Goal: Information Seeking & Learning: Learn about a topic

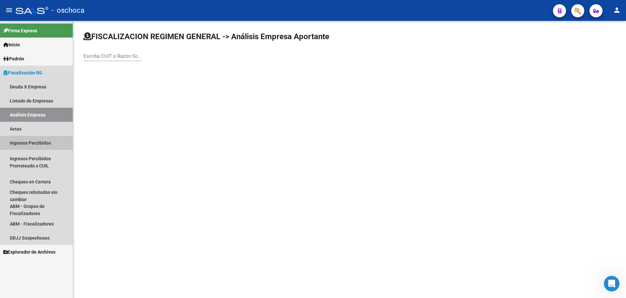
click at [48, 141] on link "Ingresos Percibidos" at bounding box center [36, 143] width 73 height 14
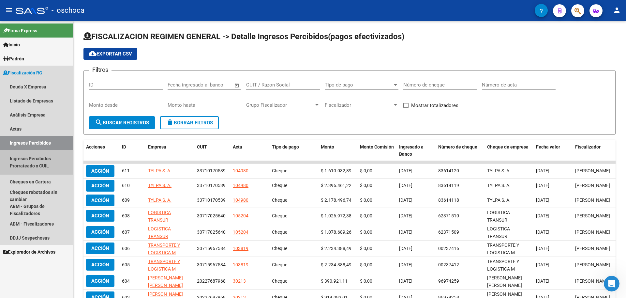
click at [47, 166] on link "Ingresos Percibidos Prorrateado x CUIL" at bounding box center [36, 162] width 73 height 25
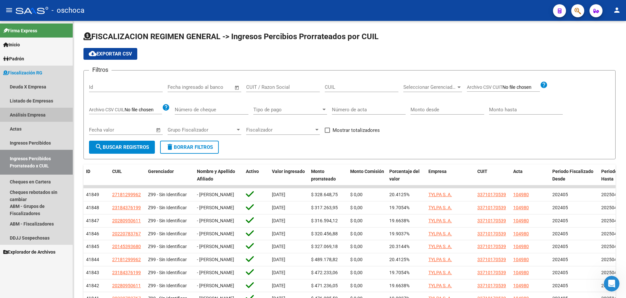
click at [33, 116] on link "Análisis Empresa" at bounding box center [36, 115] width 73 height 14
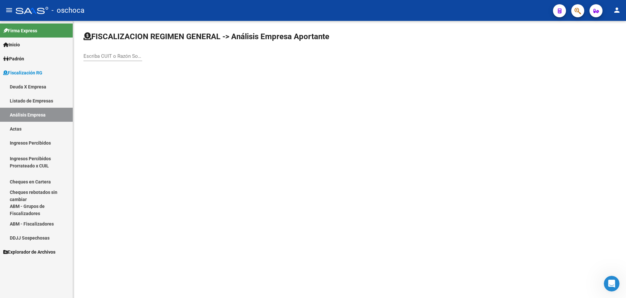
click at [34, 102] on link "Listado de Empresas" at bounding box center [36, 101] width 73 height 14
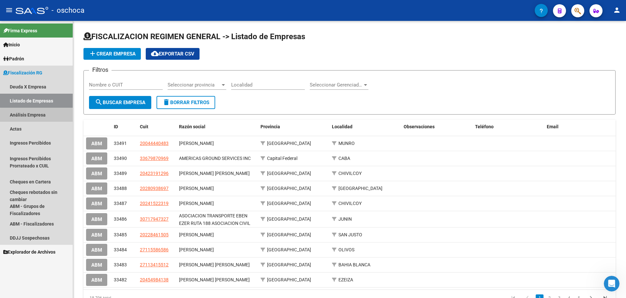
click at [38, 115] on link "Análisis Empresa" at bounding box center [36, 115] width 73 height 14
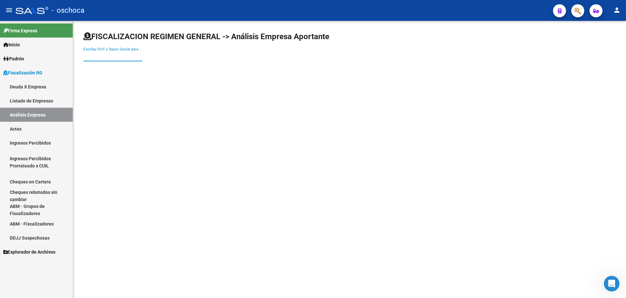
click at [92, 55] on input "Escriba CUIT o Razón Social para buscar" at bounding box center [112, 56] width 59 height 6
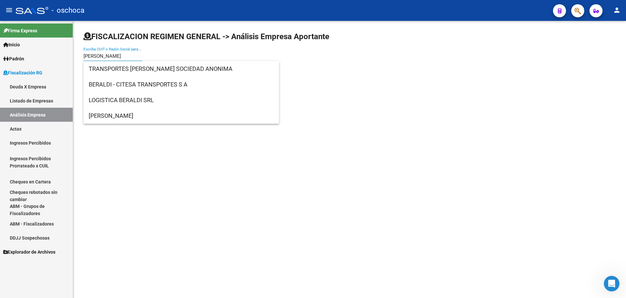
type input "[PERSON_NAME]"
click at [123, 70] on span "TRANSPORTES [PERSON_NAME] SOCIEDAD ANONIMA" at bounding box center [181, 69] width 185 height 16
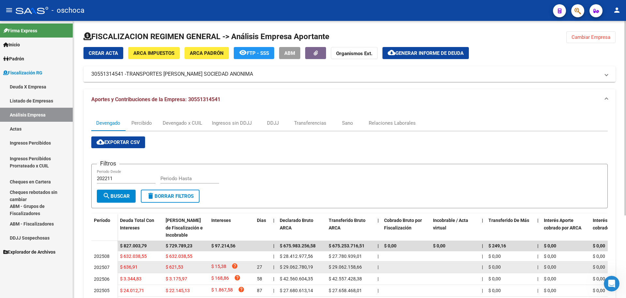
scroll to position [33, 0]
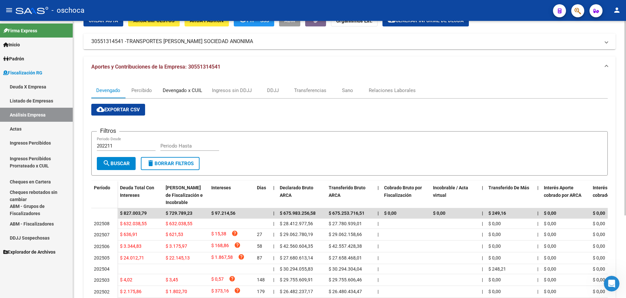
click at [191, 94] on div "Devengado x CUIL" at bounding box center [182, 90] width 49 height 16
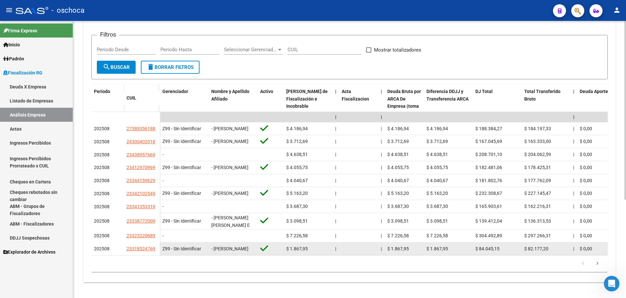
scroll to position [152, 0]
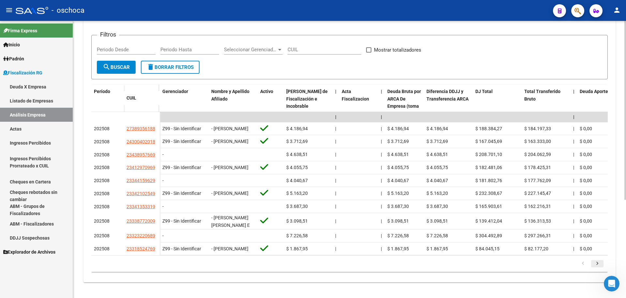
click at [599, 265] on icon "go to next page" at bounding box center [597, 264] width 8 height 8
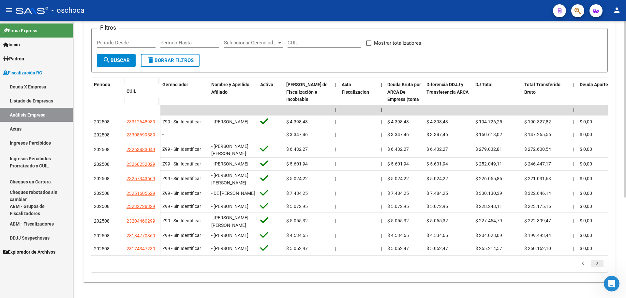
click at [597, 268] on icon "go to next page" at bounding box center [597, 264] width 8 height 8
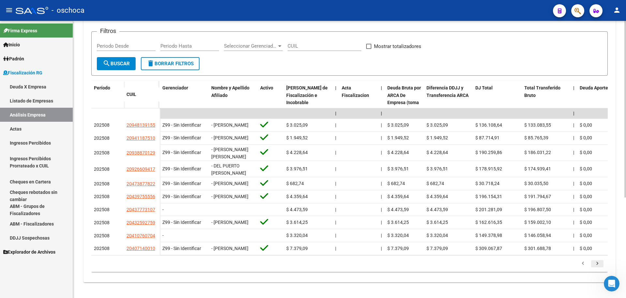
click at [597, 268] on icon "go to next page" at bounding box center [597, 264] width 8 height 8
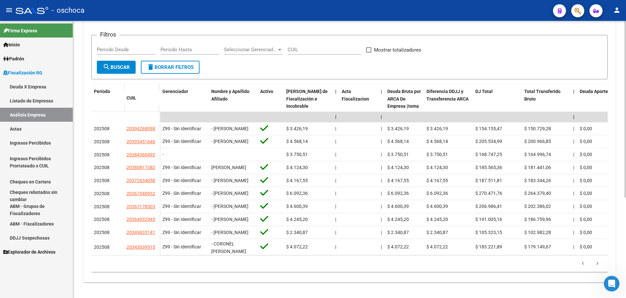
click at [596, 268] on icon "go to next page" at bounding box center [597, 264] width 8 height 8
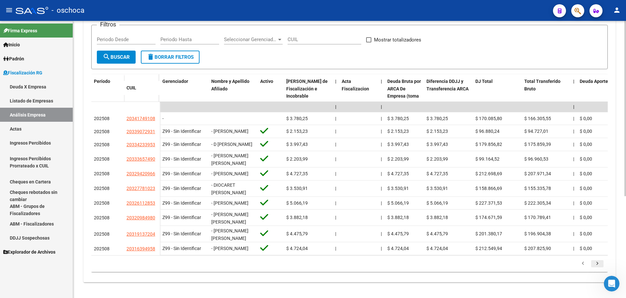
click at [596, 268] on icon "go to next page" at bounding box center [597, 264] width 8 height 8
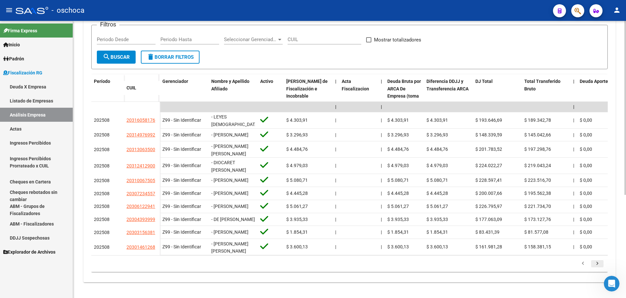
click at [600, 268] on icon "go to next page" at bounding box center [597, 264] width 8 height 8
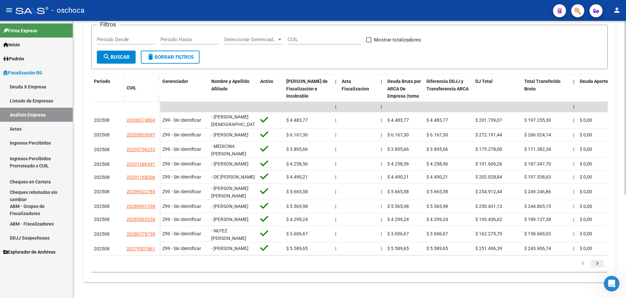
click at [598, 268] on icon "go to next page" at bounding box center [597, 264] width 8 height 8
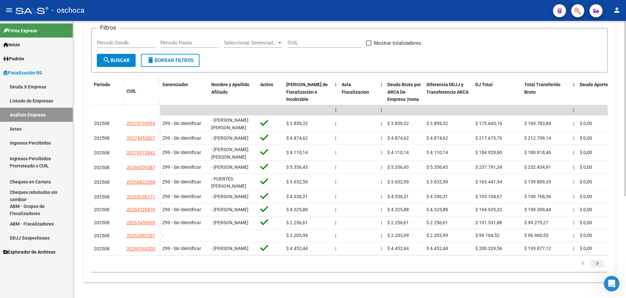
click at [597, 268] on icon "go to next page" at bounding box center [597, 264] width 8 height 8
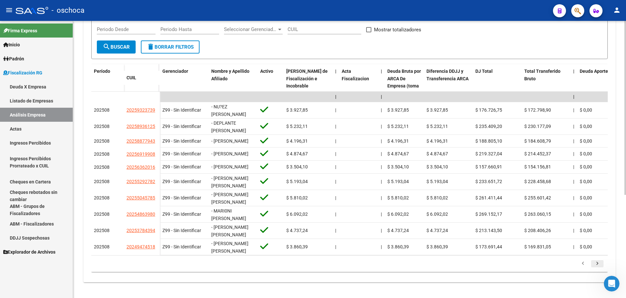
click at [597, 268] on icon "go to next page" at bounding box center [597, 264] width 8 height 8
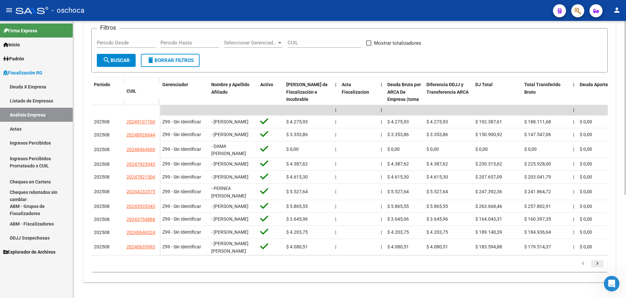
click at [597, 268] on icon "go to next page" at bounding box center [597, 264] width 8 height 8
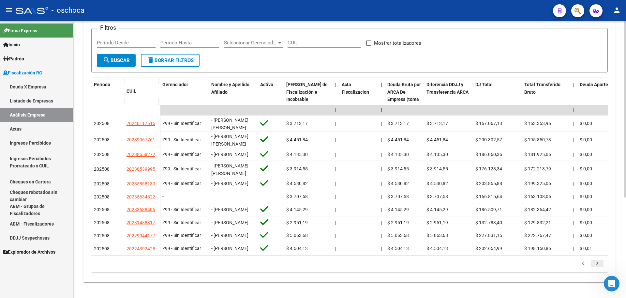
click at [597, 269] on li at bounding box center [597, 263] width 14 height 11
click at [597, 268] on icon "go to next page" at bounding box center [597, 264] width 8 height 8
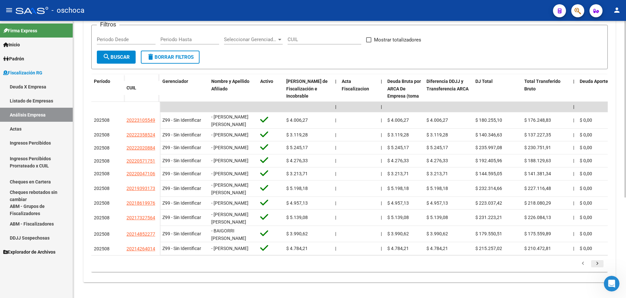
click at [597, 268] on icon "go to next page" at bounding box center [597, 264] width 8 height 8
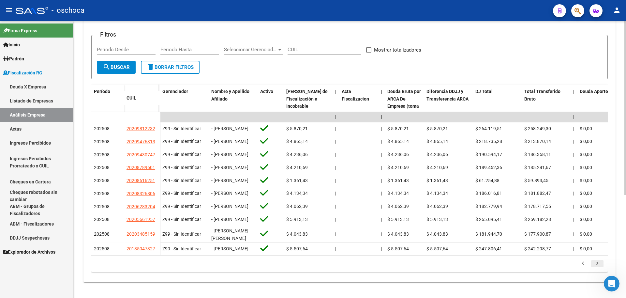
click at [597, 269] on div "179.769.313.486.231.570.000.000.000.000.000.000.000.000.000.000.000.000.000.000…" at bounding box center [349, 263] width 516 height 16
click at [598, 268] on icon "go to next page" at bounding box center [597, 264] width 8 height 8
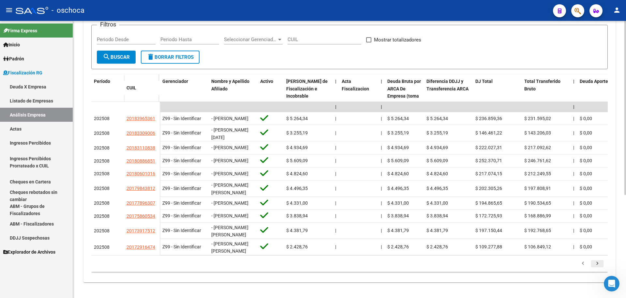
click at [598, 268] on icon "go to next page" at bounding box center [597, 264] width 8 height 8
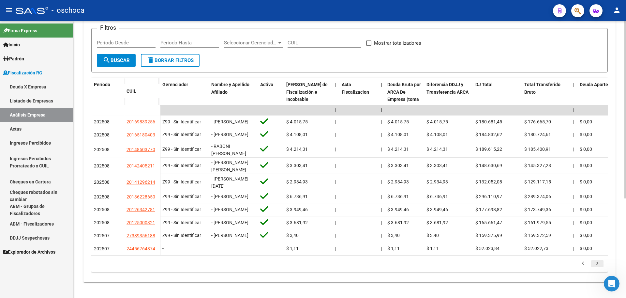
click at [598, 276] on div "cloud_download Exportar CSV Filtros Periodo Desde Periodo Hasta Seleccionar Ger…" at bounding box center [349, 135] width 516 height 281
click at [596, 265] on icon "go to next page" at bounding box center [597, 264] width 8 height 8
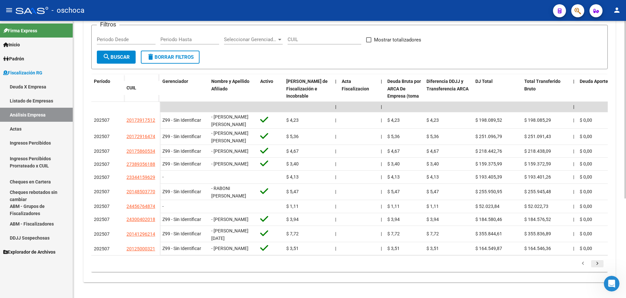
click at [596, 265] on icon "go to next page" at bounding box center [597, 264] width 8 height 8
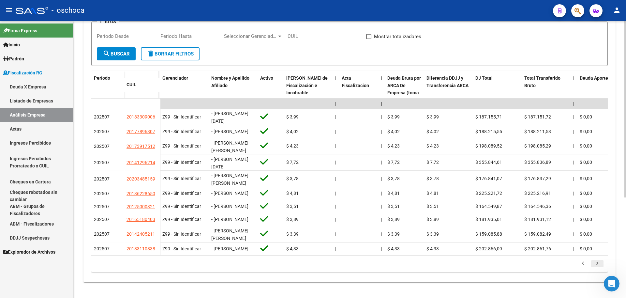
click at [598, 268] on icon "go to next page" at bounding box center [597, 264] width 8 height 8
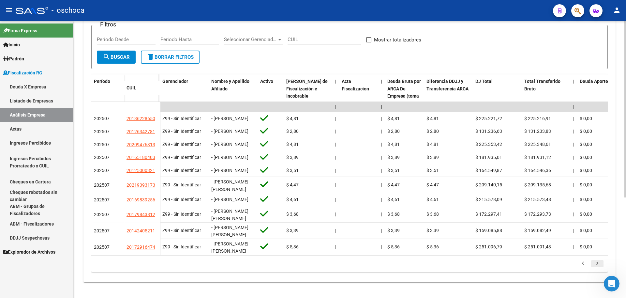
click at [598, 268] on icon "go to next page" at bounding box center [597, 264] width 8 height 8
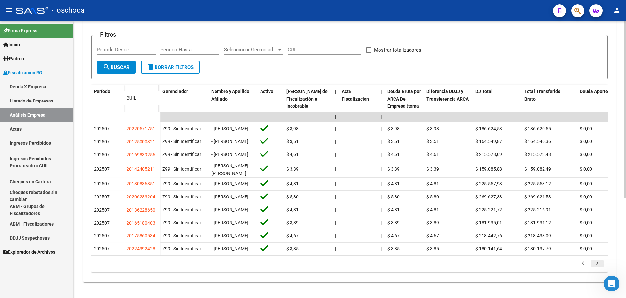
click at [598, 268] on icon "go to next page" at bounding box center [597, 264] width 8 height 8
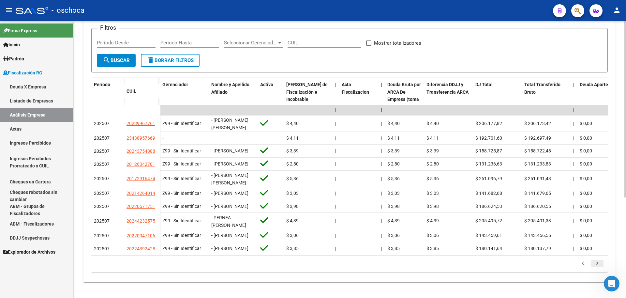
click at [598, 268] on icon "go to next page" at bounding box center [597, 264] width 8 height 8
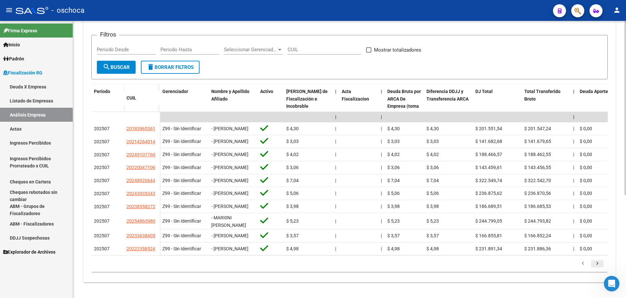
click at [599, 268] on icon "go to next page" at bounding box center [597, 264] width 8 height 8
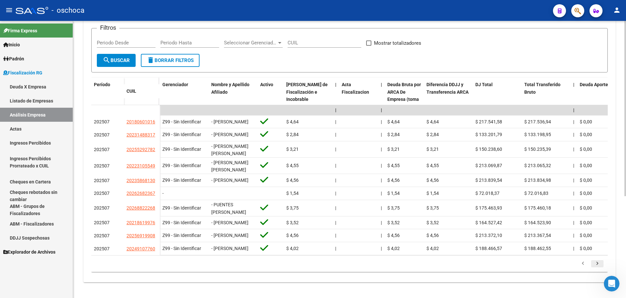
click at [599, 268] on icon "go to next page" at bounding box center [597, 264] width 8 height 8
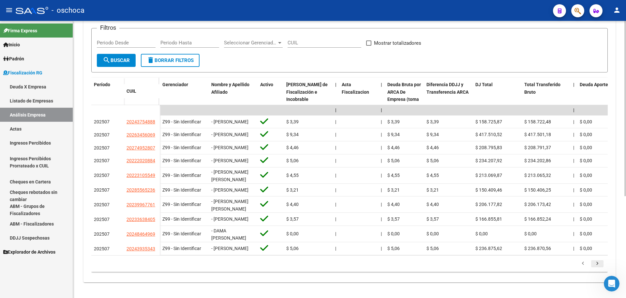
click at [599, 268] on icon "go to next page" at bounding box center [597, 264] width 8 height 8
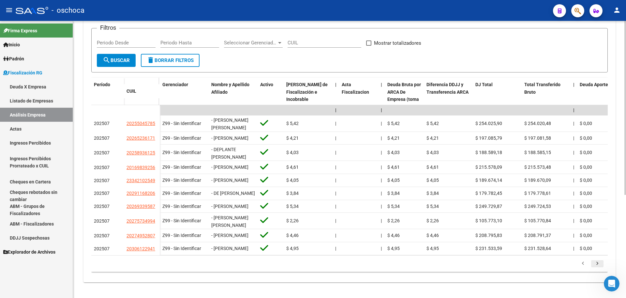
click at [599, 268] on icon "go to next page" at bounding box center [597, 264] width 8 height 8
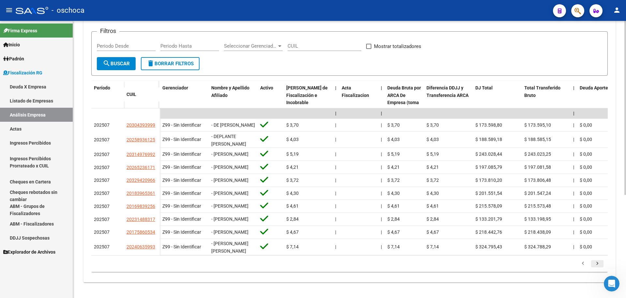
click at [599, 268] on icon "go to next page" at bounding box center [597, 264] width 8 height 8
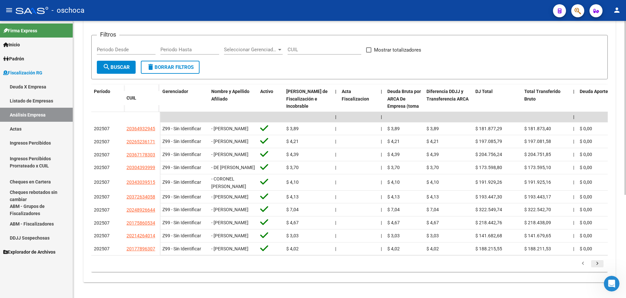
click at [599, 268] on icon "go to next page" at bounding box center [597, 264] width 8 height 8
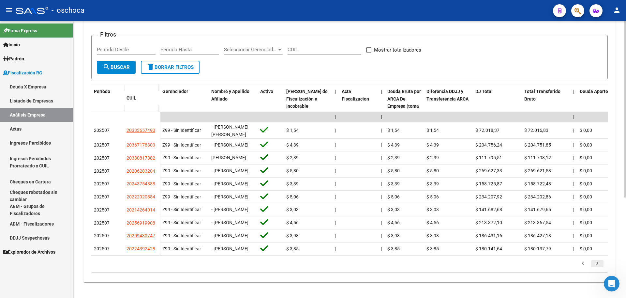
click at [599, 268] on icon "go to next page" at bounding box center [597, 264] width 8 height 8
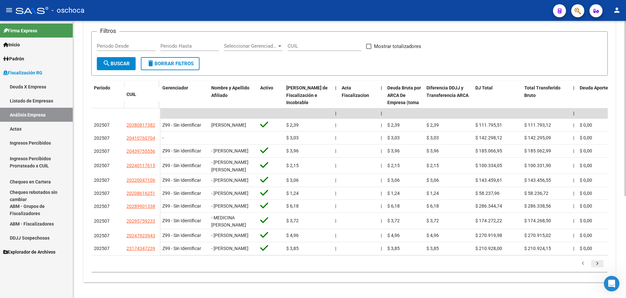
click at [599, 268] on icon "go to next page" at bounding box center [597, 264] width 8 height 8
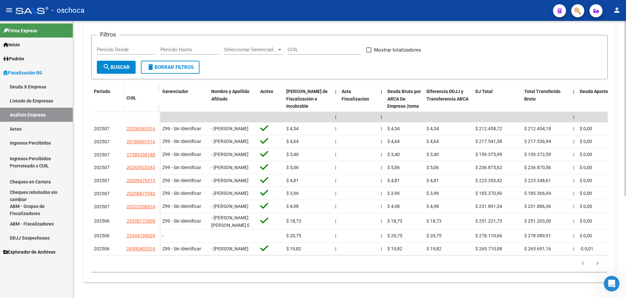
scroll to position [22, 0]
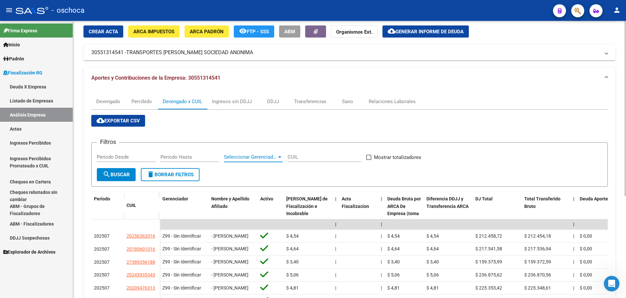
click at [275, 156] on span "Seleccionar Gerenciador" at bounding box center [250, 157] width 53 height 6
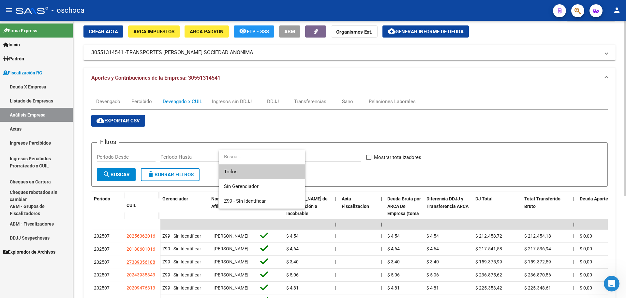
click at [275, 156] on input "dropdown search" at bounding box center [262, 156] width 86 height 15
click at [310, 155] on div at bounding box center [313, 149] width 626 height 298
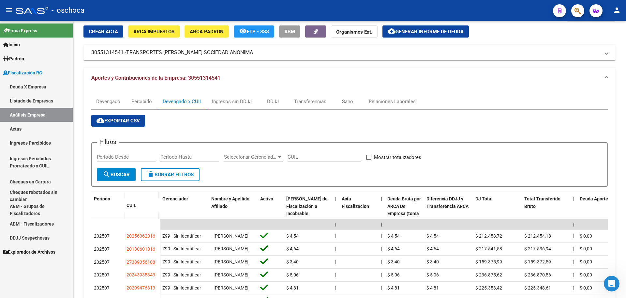
click at [19, 114] on link "Análisis Empresa" at bounding box center [36, 115] width 73 height 14
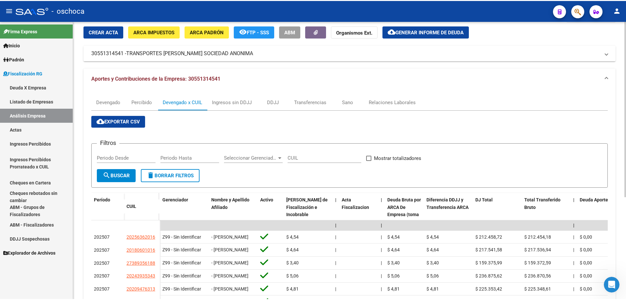
scroll to position [0, 0]
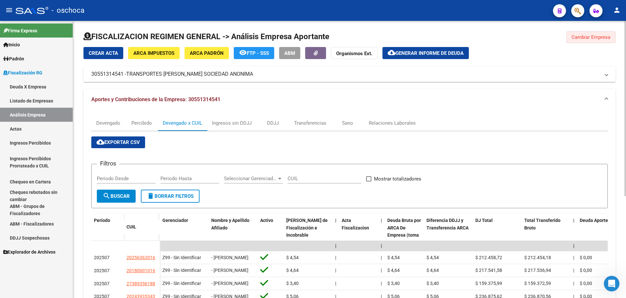
click at [586, 41] on button "Cambiar Empresa" at bounding box center [590, 37] width 49 height 12
